Goal: Task Accomplishment & Management: Use online tool/utility

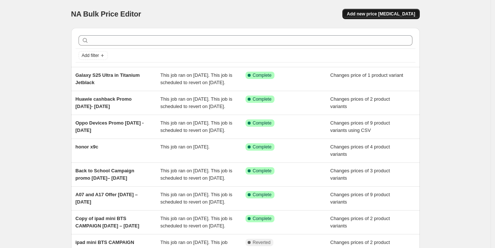
click at [405, 14] on span "Add new price [MEDICAL_DATA]" at bounding box center [381, 14] width 68 height 6
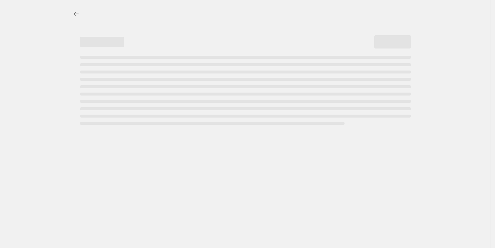
select select "percentage"
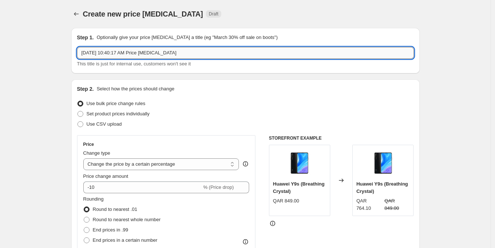
click at [202, 54] on input "[DATE] 10:40:17 AM Price [MEDICAL_DATA]" at bounding box center [245, 53] width 337 height 12
paste input "nker promo [DATE] to [DATE]"
type input "Anker promo [DATE] to [DATE]"
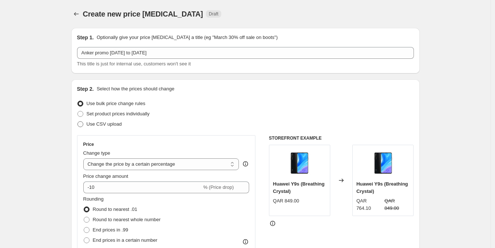
drag, startPoint x: 117, startPoint y: 121, endPoint x: 178, endPoint y: 115, distance: 61.3
click at [117, 122] on span "Use CSV upload" at bounding box center [104, 124] width 35 height 6
click at [78, 121] on input "Use CSV upload" at bounding box center [77, 121] width 0 height 0
radio input "true"
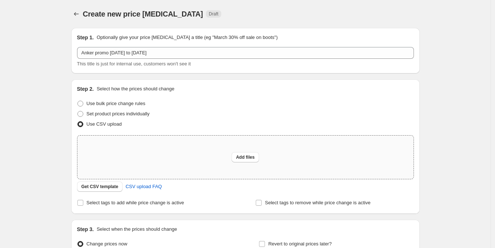
click at [253, 149] on div "Add files" at bounding box center [245, 156] width 336 height 43
type input "C:\fakepath\Anker promo [DATE] to [DATE].csv"
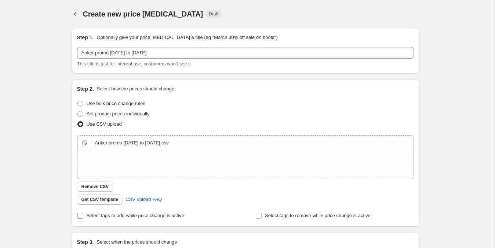
click at [112, 216] on span "Select tags to add while price change is active" at bounding box center [136, 215] width 98 height 6
click at [83, 216] on input "Select tags to add while price change is active" at bounding box center [80, 215] width 6 height 6
checkbox input "true"
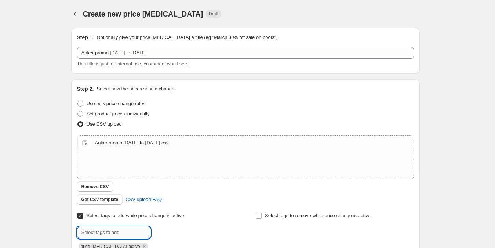
click at [123, 234] on input "text" at bounding box center [113, 232] width 73 height 12
paste input "Anker promo [DATE] to [DATE]"
type input "Anker promo [DATE] to [DATE]"
click at [171, 233] on span "Anker promo ..." at bounding box center [182, 231] width 32 height 5
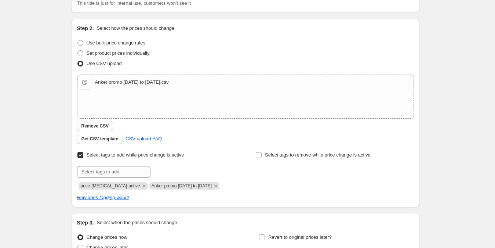
scroll to position [134, 0]
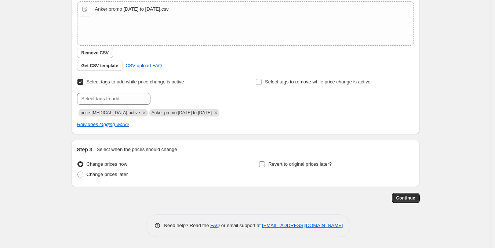
click at [264, 162] on input "Revert to original prices later?" at bounding box center [262, 164] width 6 height 6
checkbox input "true"
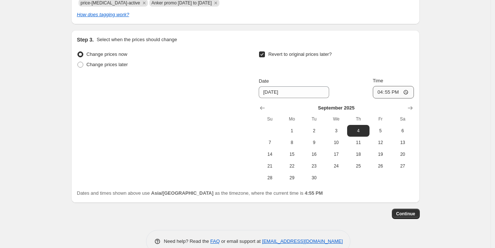
scroll to position [259, 0]
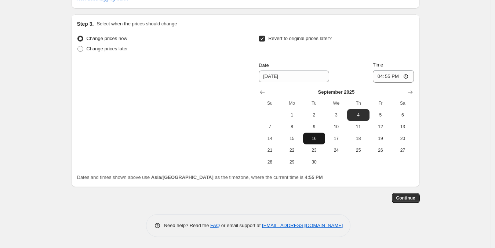
click at [317, 138] on span "16" at bounding box center [314, 138] width 16 height 6
type input "[DATE]"
click at [378, 75] on input "16:55" at bounding box center [393, 76] width 41 height 12
type input "00:00"
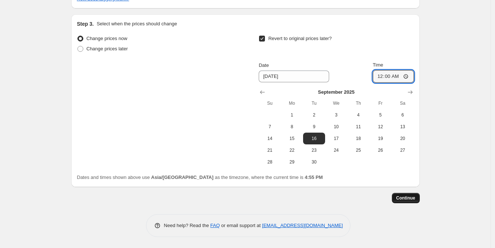
click at [410, 199] on span "Continue" at bounding box center [405, 198] width 19 height 6
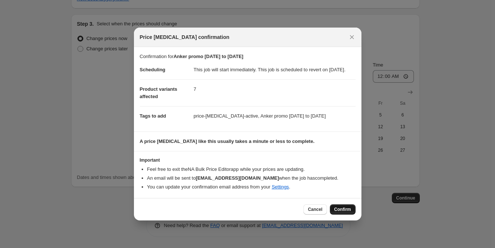
click at [346, 211] on span "Confirm" at bounding box center [342, 209] width 17 height 6
